Goal: Check status: Check status

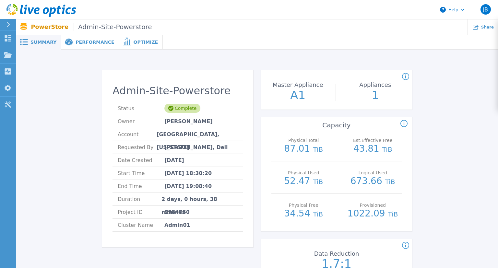
click at [70, 44] on span at bounding box center [68, 42] width 14 height 7
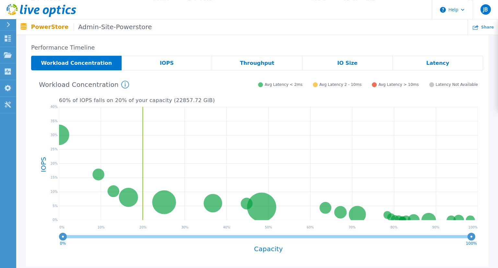
scroll to position [137, 0]
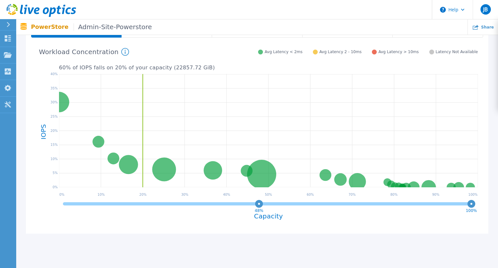
drag, startPoint x: 64, startPoint y: 205, endPoint x: 277, endPoint y: 215, distance: 213.1
click at [277, 215] on div "48% 100% Capacity" at bounding box center [268, 214] width 419 height 30
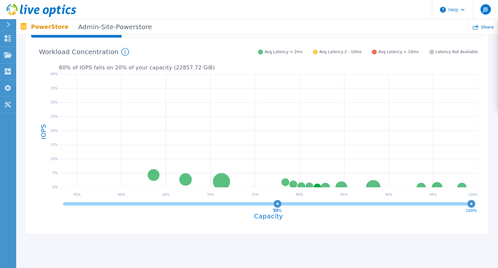
drag, startPoint x: 277, startPoint y: 208, endPoint x: 76, endPoint y: 207, distance: 201.6
click at [77, 208] on icon "53% 100%" at bounding box center [268, 205] width 419 height 13
drag, startPoint x: 76, startPoint y: 207, endPoint x: 86, endPoint y: 205, distance: 10.2
click at [75, 207] on icon "53% 100%" at bounding box center [268, 205] width 419 height 13
drag, startPoint x: 276, startPoint y: 205, endPoint x: 53, endPoint y: 205, distance: 223.3
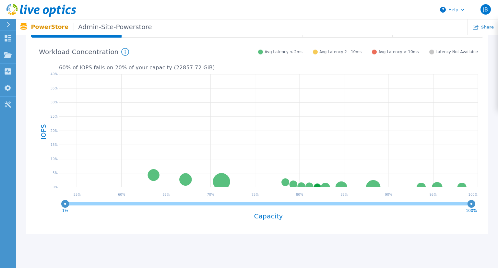
click at [53, 205] on div "Admin01-appliance-1 NONE-ADMP2 4096 GiB 16.13 % of total IOPS 0.39 ms Avg. Late…" at bounding box center [257, 136] width 452 height 186
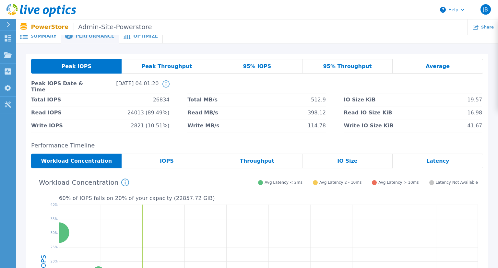
scroll to position [0, 0]
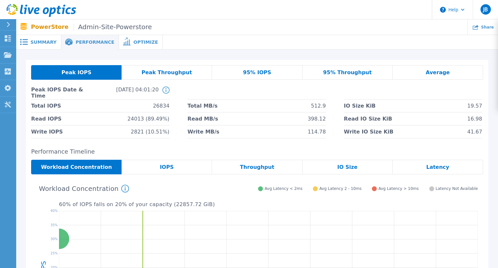
click at [163, 76] on div "Peak Throughput" at bounding box center [167, 72] width 90 height 15
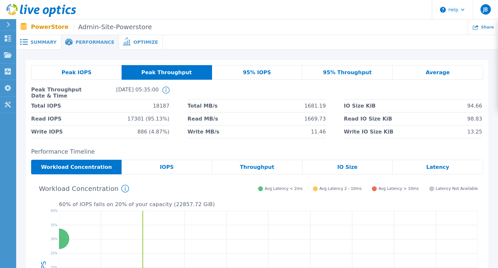
click at [251, 76] on div "95% IOPS" at bounding box center [257, 72] width 90 height 15
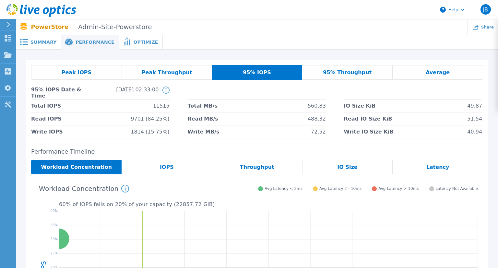
click at [343, 78] on div "95% Throughput" at bounding box center [347, 72] width 90 height 15
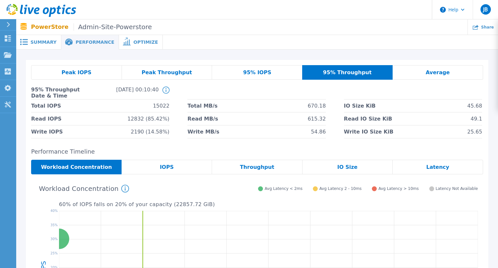
click at [425, 69] on div "Average" at bounding box center [437, 72] width 90 height 15
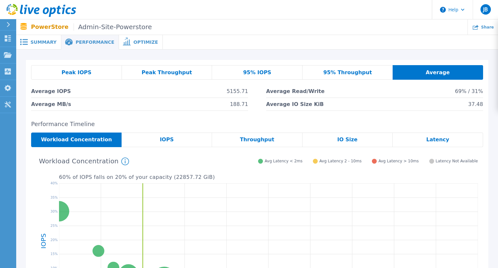
click at [135, 37] on div "Optimize" at bounding box center [141, 42] width 44 height 15
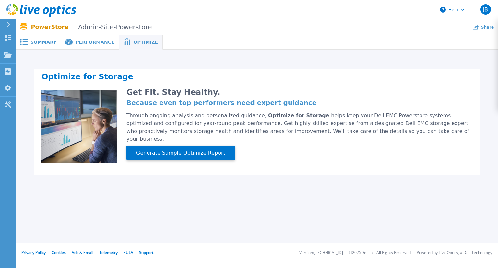
click at [98, 41] on span "Performance" at bounding box center [95, 42] width 39 height 5
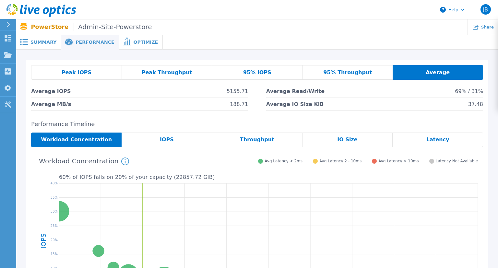
click at [47, 42] on span "Summary" at bounding box center [43, 42] width 26 height 5
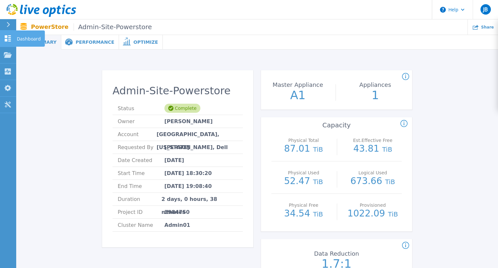
click at [12, 42] on link "Dashboard Dashboard" at bounding box center [8, 38] width 16 height 17
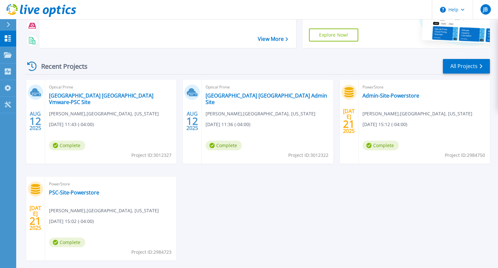
scroll to position [91, 0]
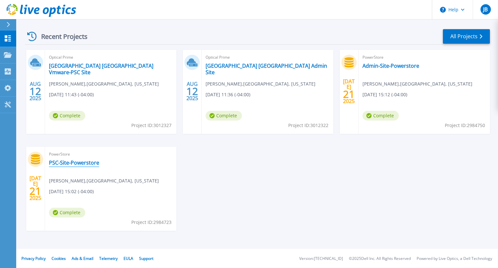
click at [60, 160] on link "PSC-Site-Powerstore" at bounding box center [74, 162] width 50 height 6
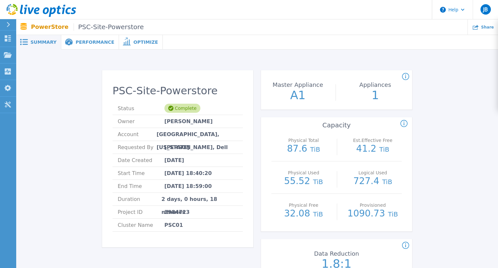
click at [75, 46] on div "Performance" at bounding box center [90, 42] width 58 height 15
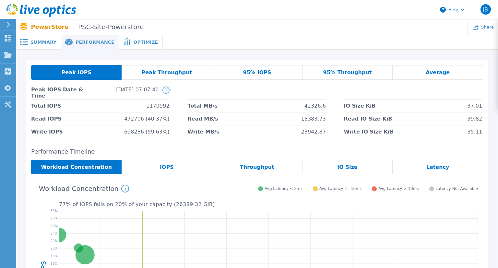
click at [129, 48] on div "Optimize" at bounding box center [141, 42] width 44 height 15
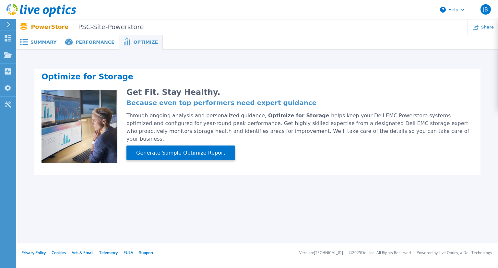
click at [83, 41] on span "Performance" at bounding box center [95, 42] width 39 height 5
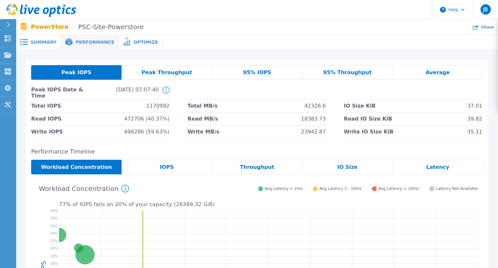
click at [359, 63] on div "Peak IOPS Peak Throughput 95% IOPS 95% Throughput Average Peak IOPS Date & Time…" at bounding box center [257, 102] width 462 height 84
click at [364, 68] on div "95% Throughput" at bounding box center [347, 72] width 90 height 15
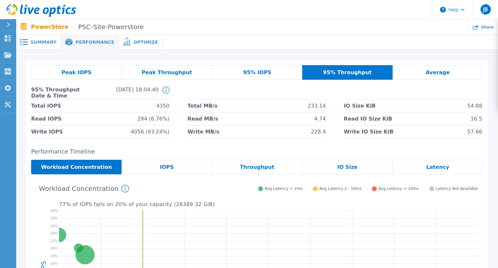
click at [449, 75] on div "Average" at bounding box center [437, 72] width 90 height 15
